Goal: Navigation & Orientation: Find specific page/section

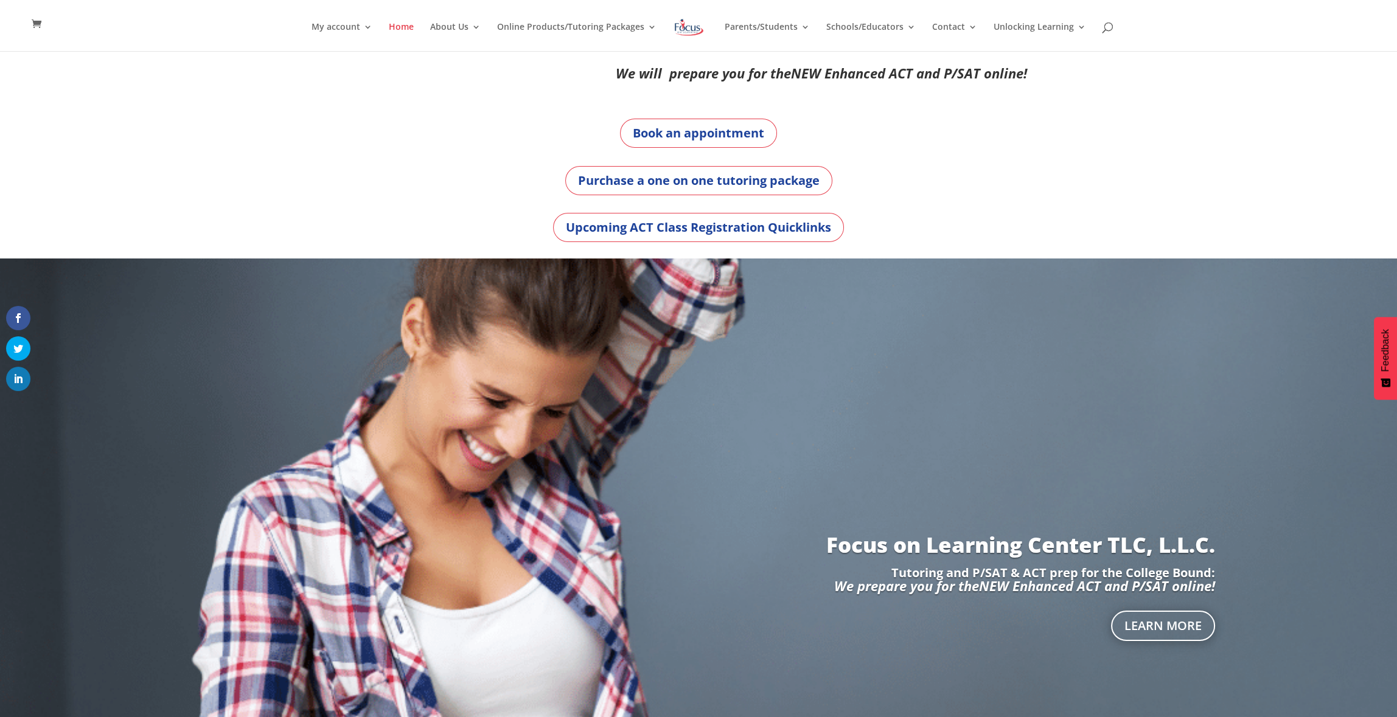
click at [271, 30] on div "My account My account Account details My Courses Home About Us About FOL The FO…" at bounding box center [697, 25] width 1359 height 51
